Goal: Task Accomplishment & Management: Complete application form

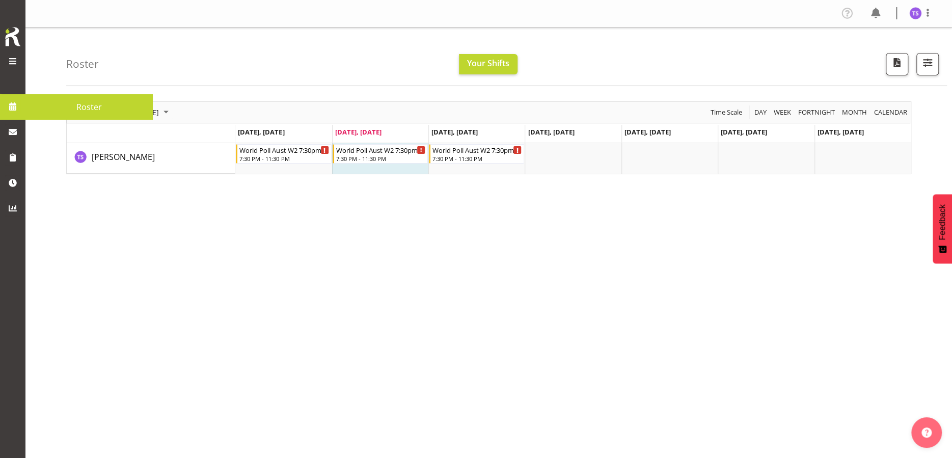
click at [21, 106] on link at bounding box center [12, 106] width 25 height 25
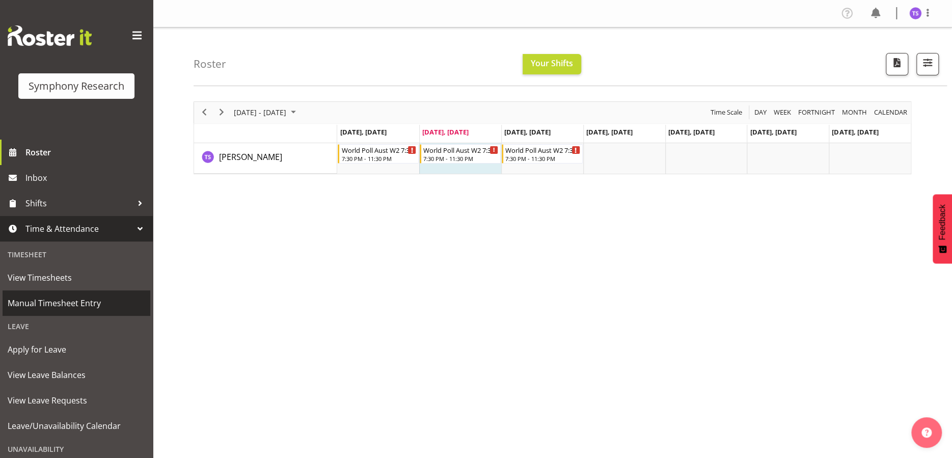
click at [78, 305] on span "Manual Timesheet Entry" at bounding box center [77, 302] width 138 height 15
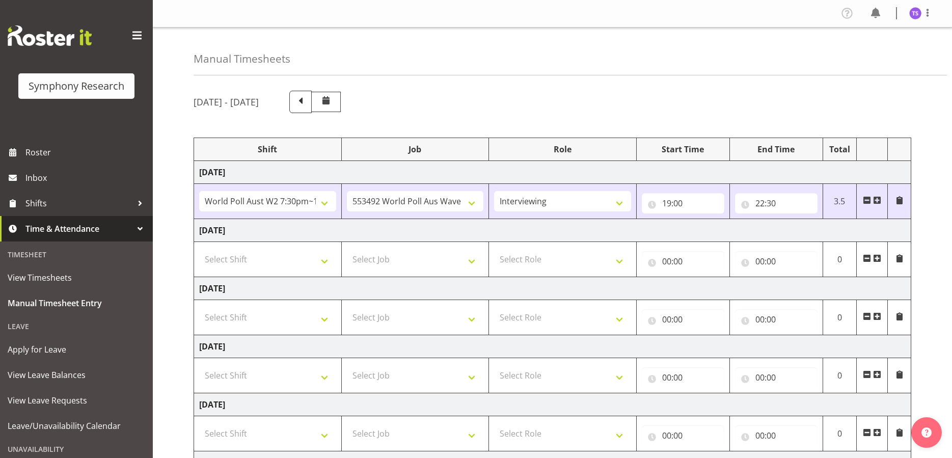
select select "56692"
select select "10499"
select select "47"
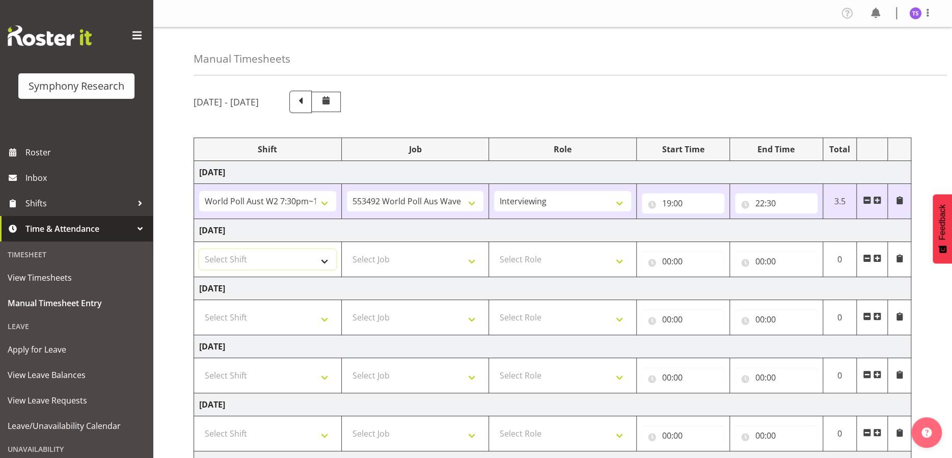
click at [320, 260] on select "Select Shift !!Weekend Residential (Roster IT Shift Label) *Business 9/10am ~ 4…" at bounding box center [267, 259] width 137 height 20
select select "56692"
click at [199, 249] on select "Select Shift !!Weekend Residential (Roster IT Shift Label) *Business 9/10am ~ 4…" at bounding box center [267, 259] width 137 height 20
click at [474, 259] on select "Select Job 550060 IF Admin 553492 World Poll Aus Wave 2 Main 2025 553493 World …" at bounding box center [415, 259] width 137 height 20
click at [471, 259] on select "Select Job 550060 IF Admin 553492 World Poll Aus Wave 2 Main 2025 553493 World …" at bounding box center [415, 259] width 137 height 20
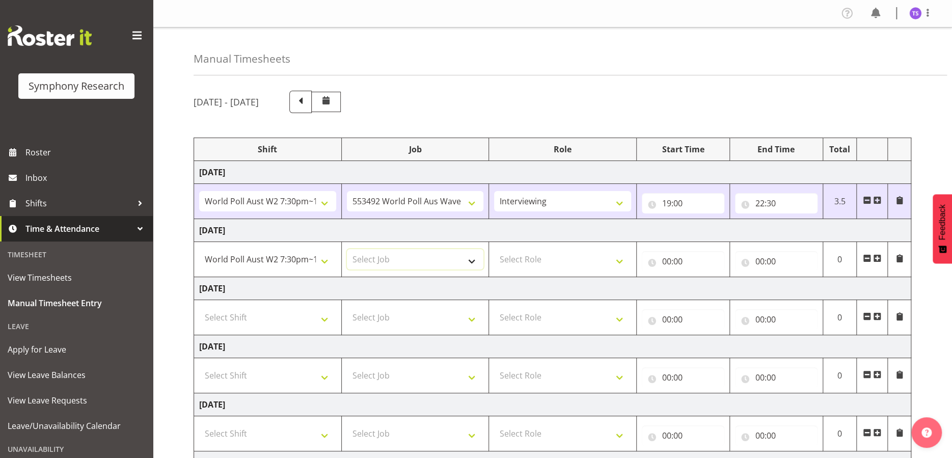
click at [471, 259] on select "Select Job 550060 IF Admin 553492 World Poll Aus Wave 2 Main 2025 553493 World …" at bounding box center [415, 259] width 137 height 20
select select "10499"
click at [347, 249] on select "Select Job 550060 IF Admin 553492 World Poll Aus Wave 2 Main 2025 553493 World …" at bounding box center [415, 259] width 137 height 20
click at [620, 261] on select "Select Role Briefing Interviewing" at bounding box center [562, 259] width 137 height 20
select select "47"
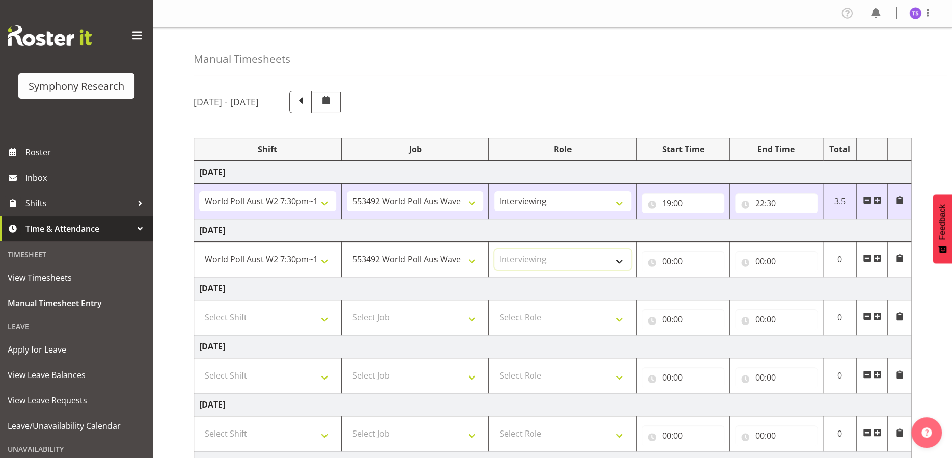
click at [494, 249] on select "Select Role Briefing Interviewing" at bounding box center [562, 259] width 137 height 20
click at [665, 261] on input "00:00" at bounding box center [683, 261] width 83 height 20
click at [705, 288] on select "00 01 02 03 04 05 06 07 08 09 10 11 12 13 14 15 16 17 18 19 20 21 22 23" at bounding box center [711, 288] width 23 height 20
select select "19"
type input "19:00"
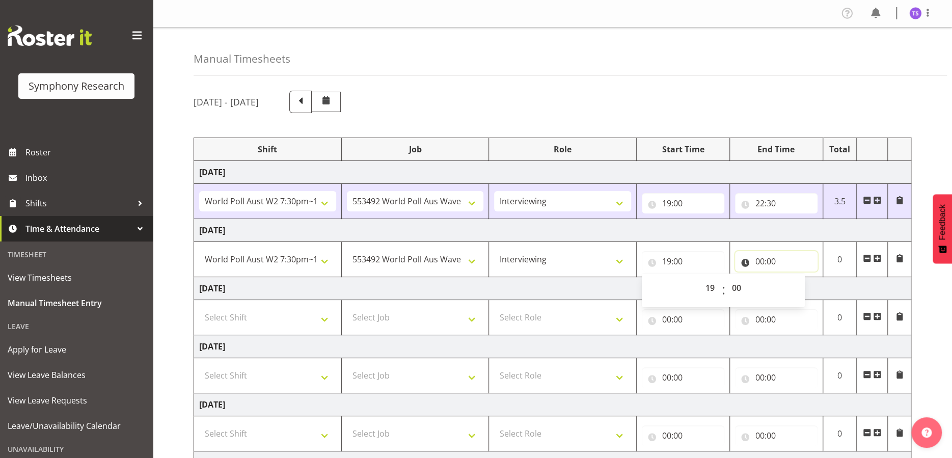
click at [758, 257] on input "00:00" at bounding box center [776, 261] width 83 height 20
click at [802, 289] on select "00 01 02 03 04 05 06 07 08 09 10 11 12 13 14 15 16 17 18 19 20 21 22 23" at bounding box center [804, 288] width 23 height 20
select select "22"
type input "22:00"
click at [704, 285] on td "Wednesday 1st October 2025" at bounding box center [552, 288] width 717 height 23
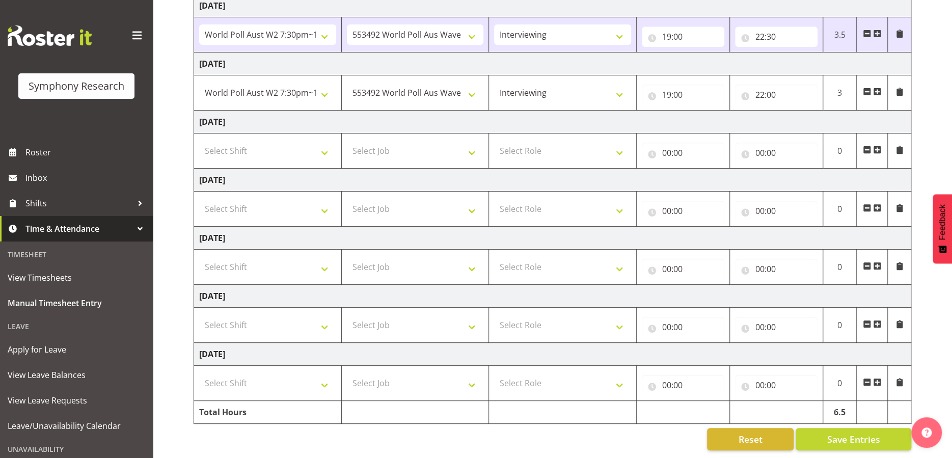
scroll to position [174, 0]
click at [868, 432] on span "Save Entries" at bounding box center [853, 438] width 53 height 13
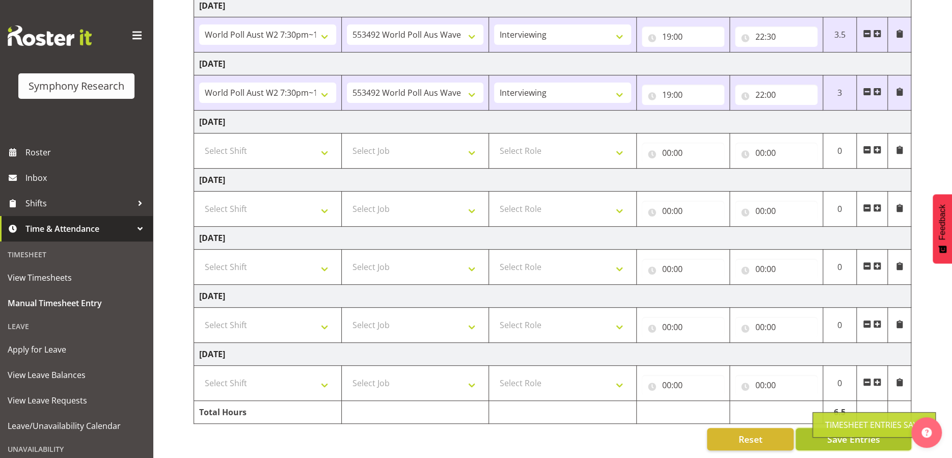
click at [800, 432] on button "Save Entries" at bounding box center [854, 439] width 116 height 22
